Goal: Task Accomplishment & Management: Use online tool/utility

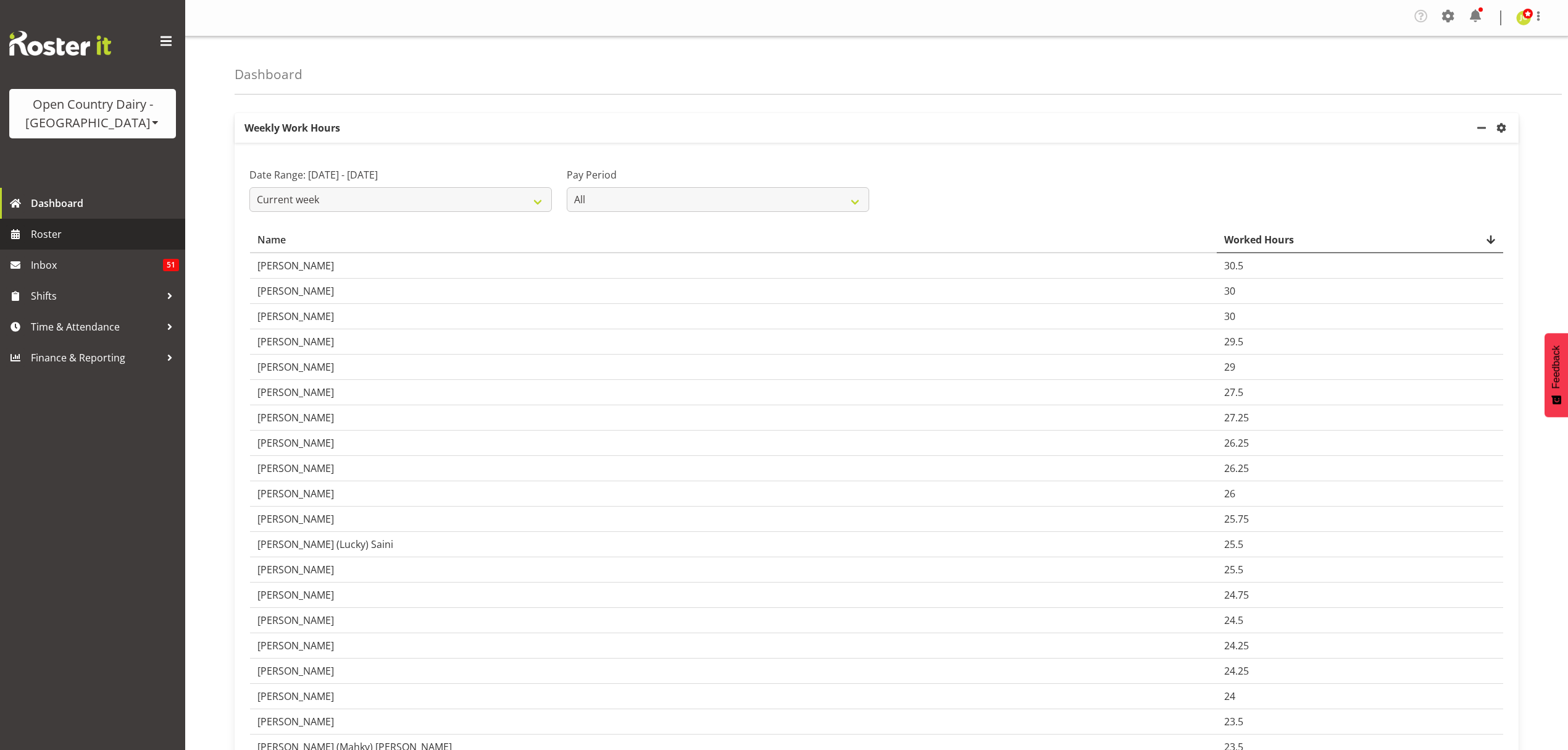
click at [70, 230] on span "Roster" at bounding box center [104, 234] width 148 height 19
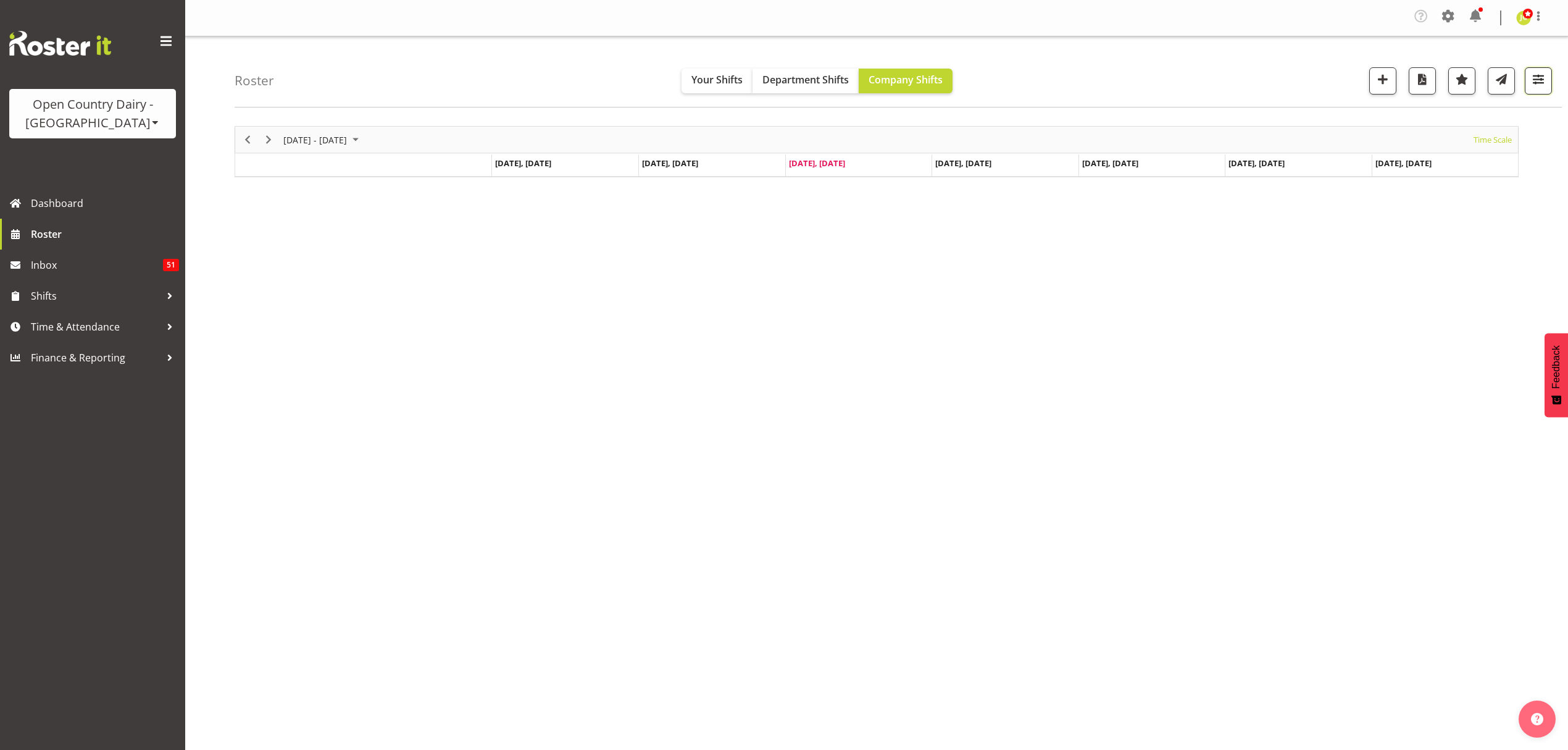
click at [1542, 80] on span "button" at bounding box center [1538, 78] width 16 height 16
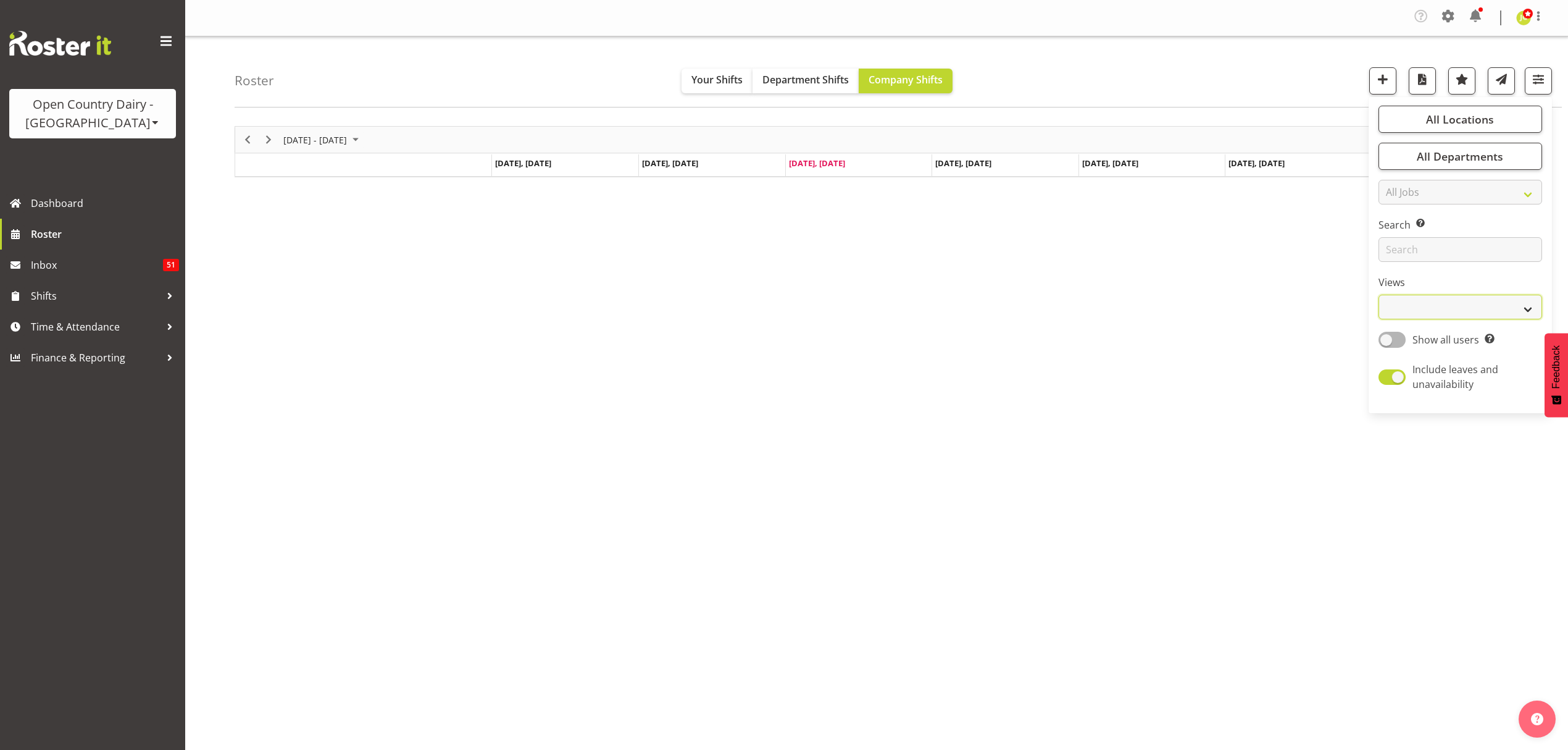
click at [1445, 311] on select "Staff Role Shift - Horizontal Shift - Vertical Staff - Location" at bounding box center [1460, 307] width 164 height 24
select select "shift"
click at [1378, 295] on select "Staff Role Shift - Horizontal Shift - Vertical Staff - Location" at bounding box center [1460, 307] width 164 height 24
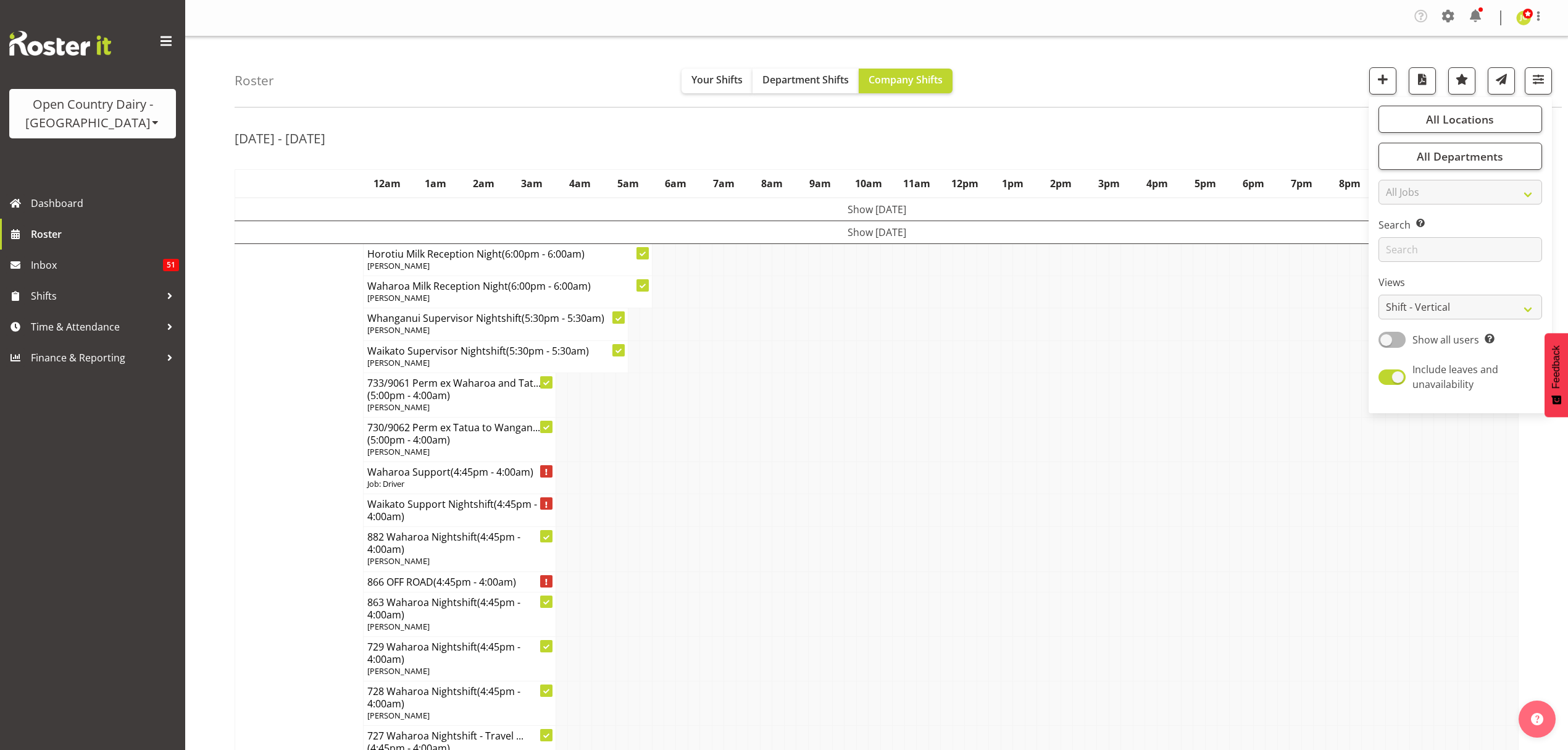
click at [1101, 100] on div "Roster Your Shifts Department Shifts Company Shifts All Locations Clear Ingredi…" at bounding box center [897, 72] width 1327 height 71
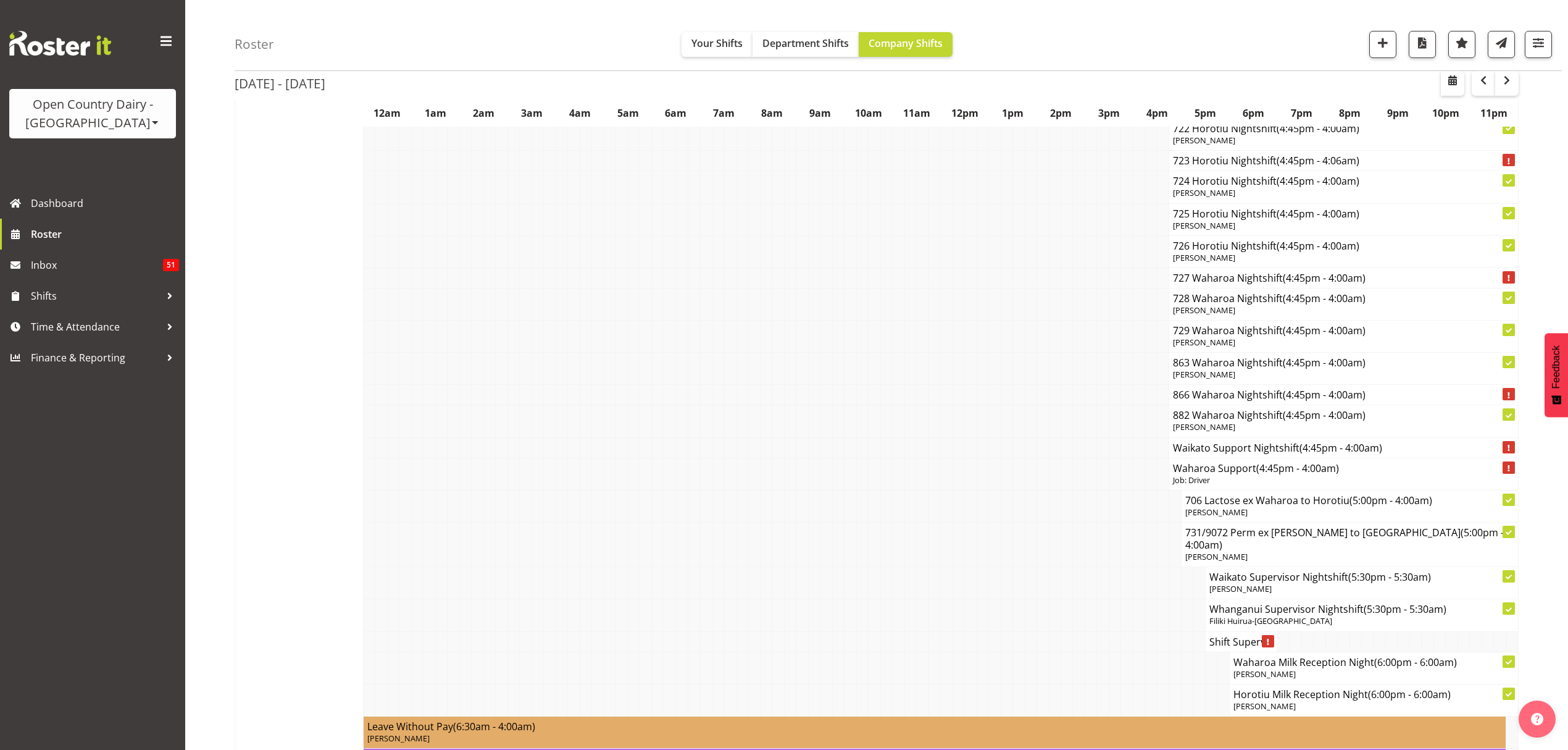
scroll to position [8975, 0]
